Goal: Task Accomplishment & Management: Manage account settings

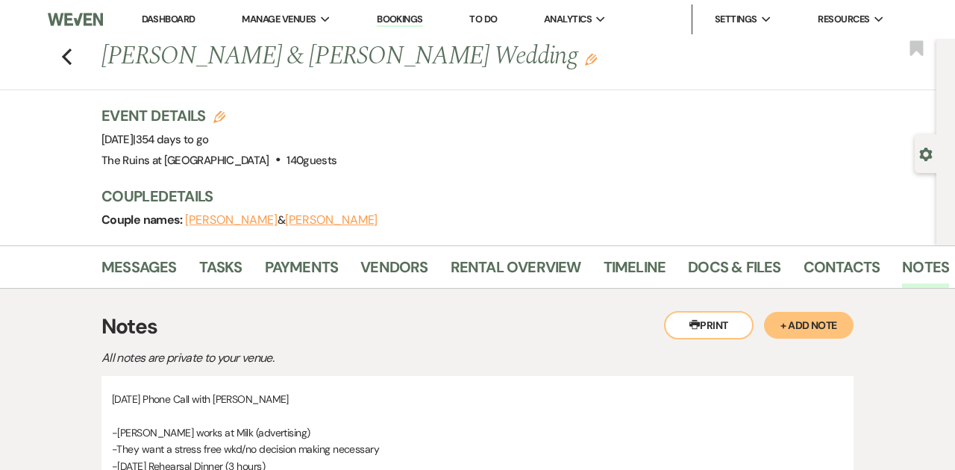
click at [169, 19] on link "Dashboard" at bounding box center [169, 19] width 54 height 13
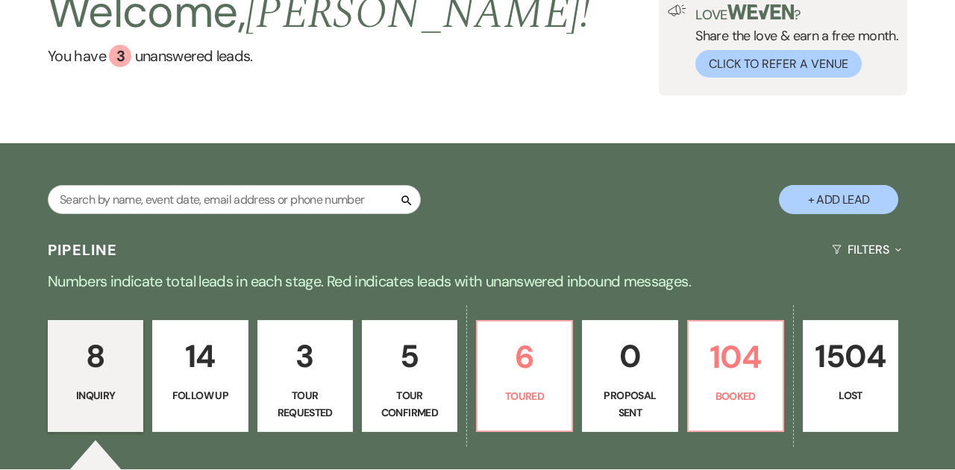
scroll to position [276, 0]
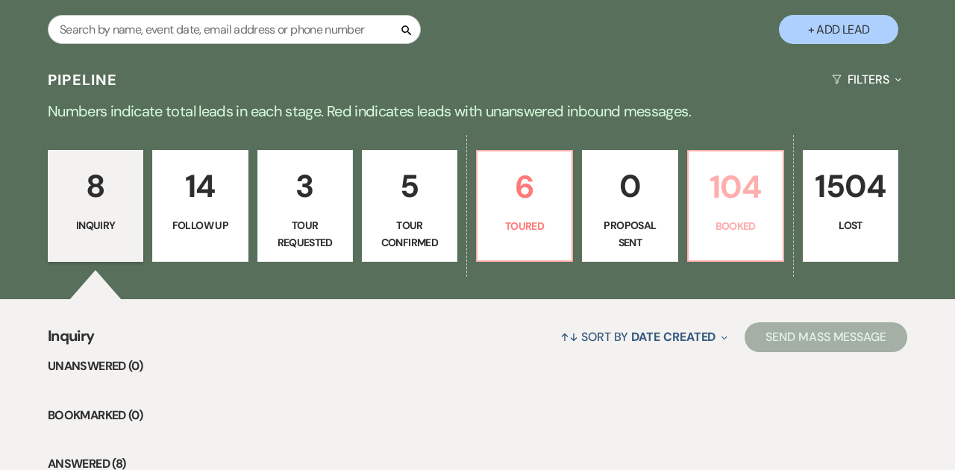
click at [751, 206] on p "104" at bounding box center [736, 187] width 76 height 50
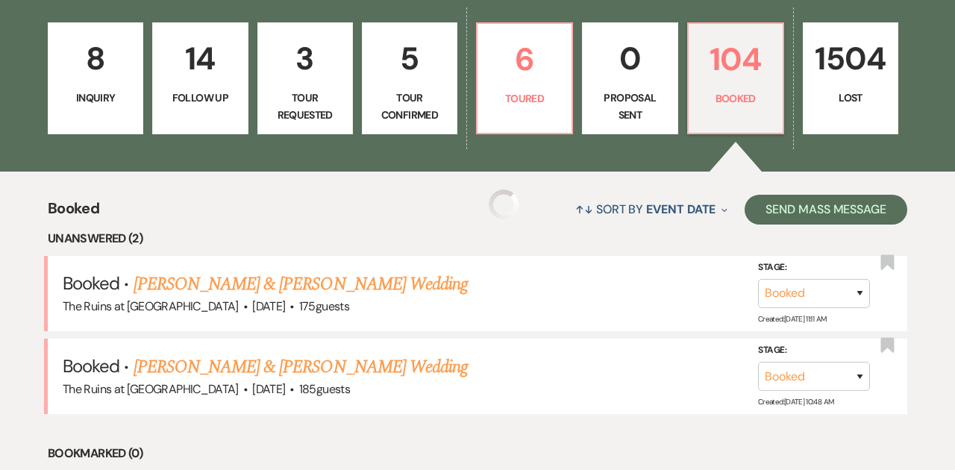
scroll to position [421, 0]
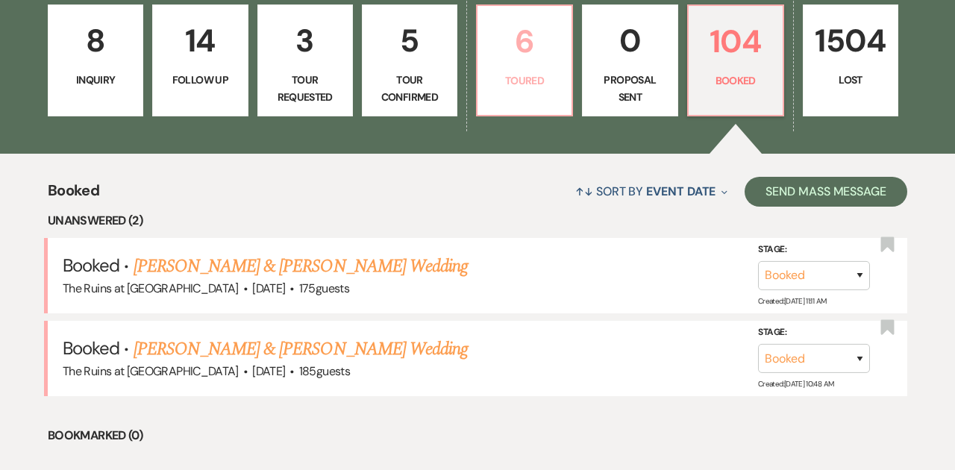
click at [527, 72] on p "Toured" at bounding box center [524, 80] width 76 height 16
select select "5"
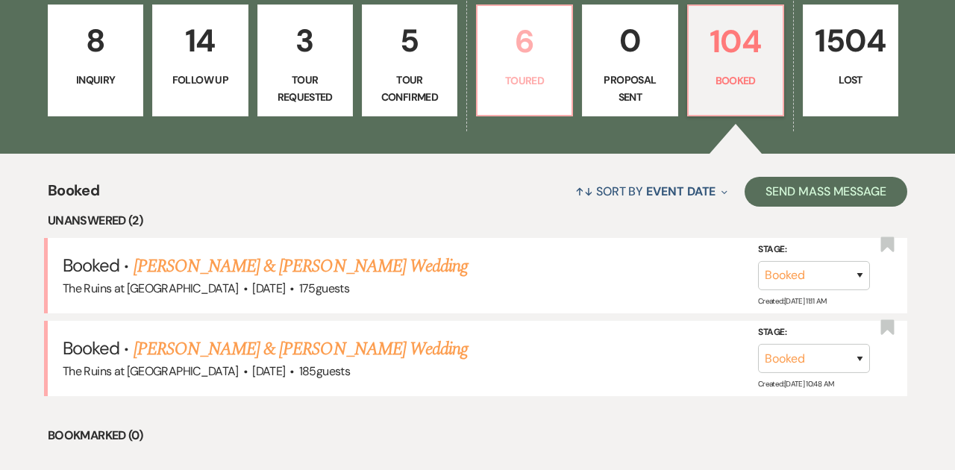
select select "5"
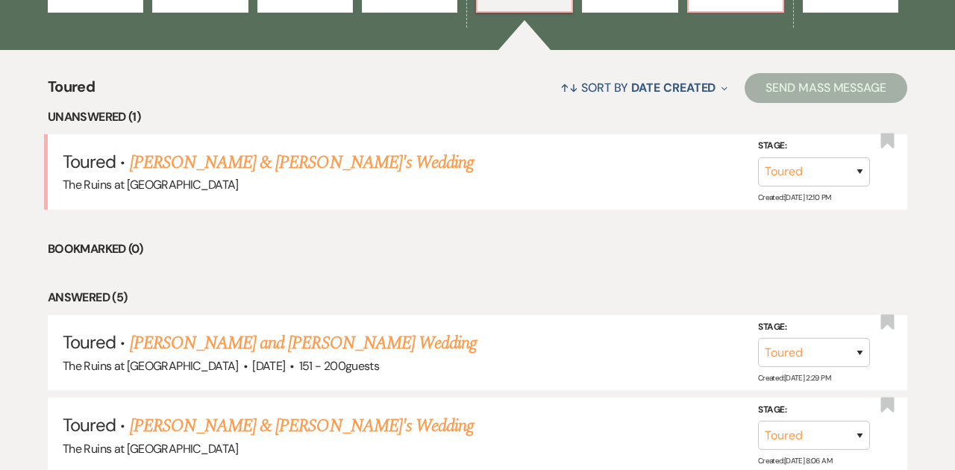
scroll to position [527, 0]
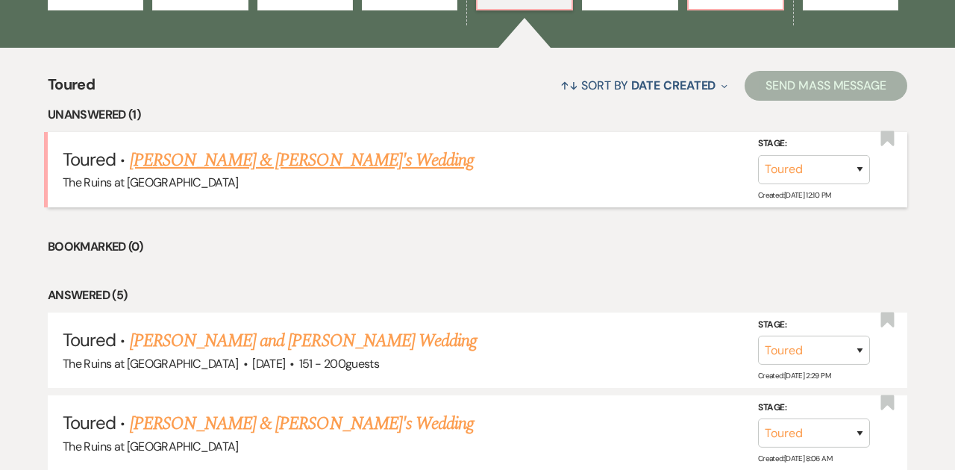
click at [309, 159] on link "[PERSON_NAME] & [PERSON_NAME]'s Wedding" at bounding box center [302, 160] width 345 height 27
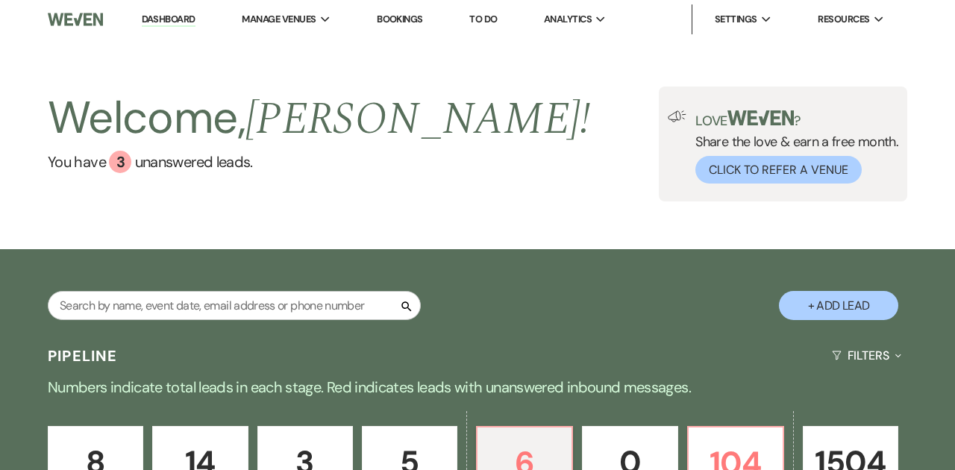
select select "5"
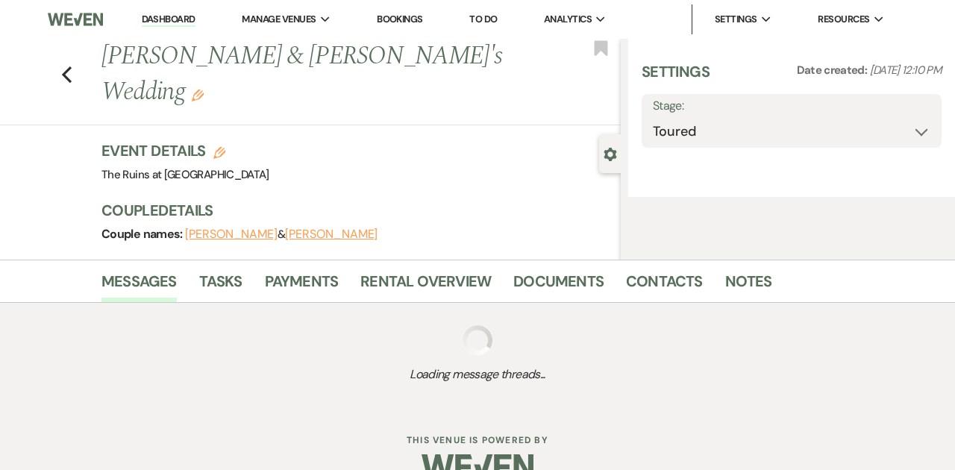
select select "6"
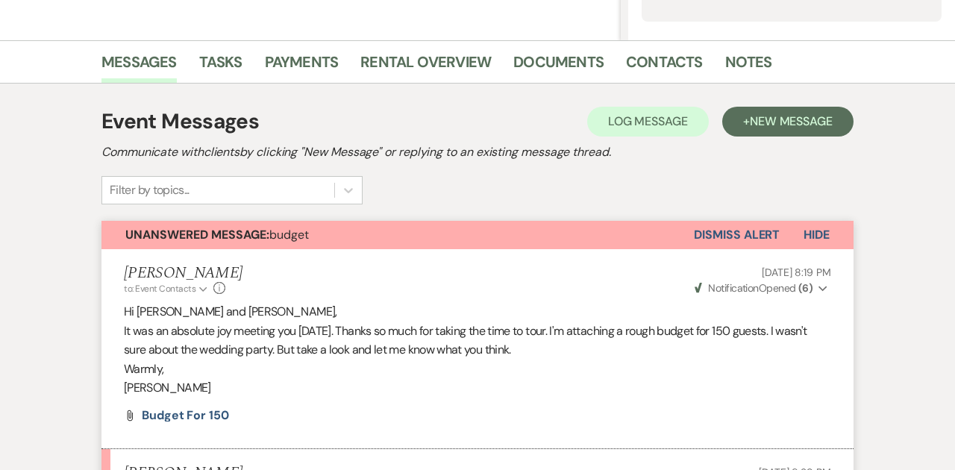
scroll to position [308, 0]
